Goal: Navigation & Orientation: Find specific page/section

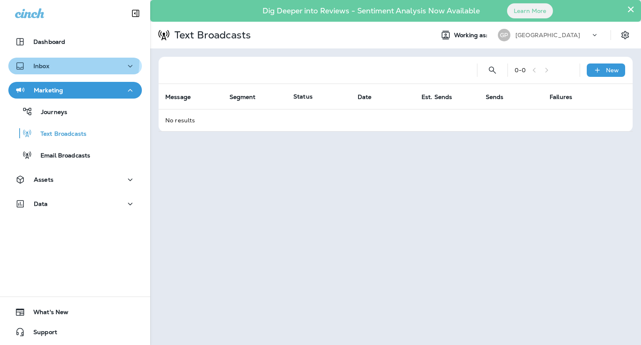
click at [48, 61] on div "Inbox" at bounding box center [32, 66] width 34 height 10
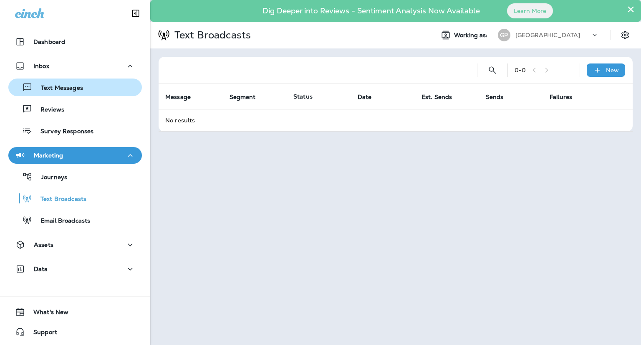
click at [56, 86] on p "Text Messages" at bounding box center [58, 88] width 51 height 8
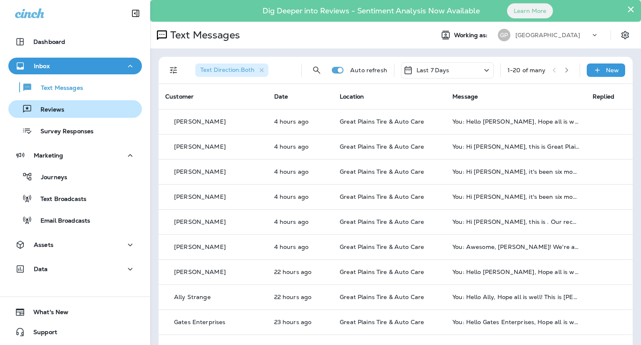
click at [51, 112] on p "Reviews" at bounding box center [48, 110] width 32 height 8
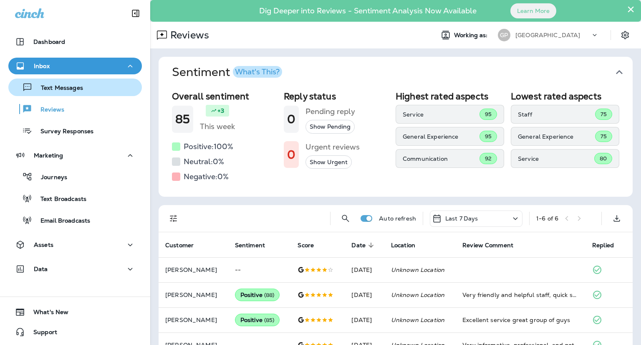
click at [58, 84] on p "Text Messages" at bounding box center [58, 88] width 51 height 8
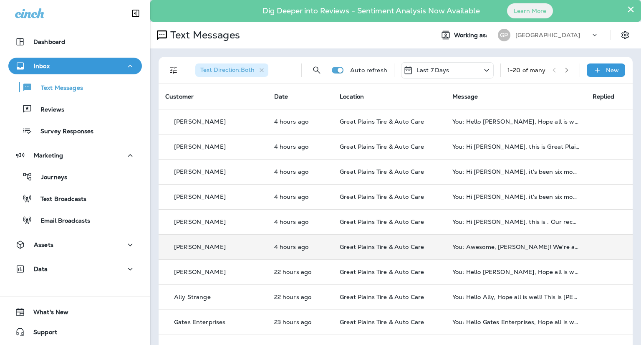
click at [457, 251] on td "You: Awesome, [PERSON_NAME]! We're all set to get you scheduled. Since your inf…" at bounding box center [516, 246] width 140 height 25
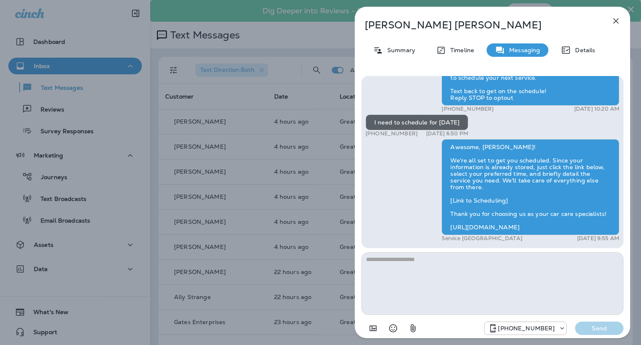
click at [614, 23] on icon "button" at bounding box center [616, 20] width 5 height 5
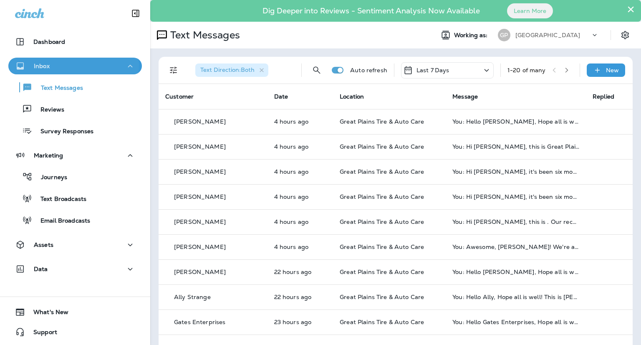
click at [67, 64] on div "Inbox" at bounding box center [75, 66] width 120 height 10
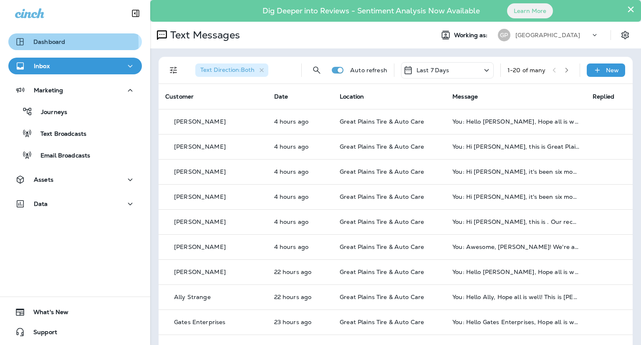
click at [45, 43] on p "Dashboard" at bounding box center [49, 41] width 32 height 7
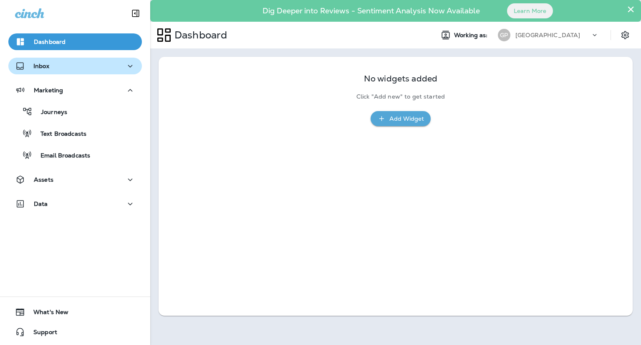
click at [57, 67] on div "Inbox" at bounding box center [75, 66] width 120 height 10
